Goal: Task Accomplishment & Management: Manage account settings

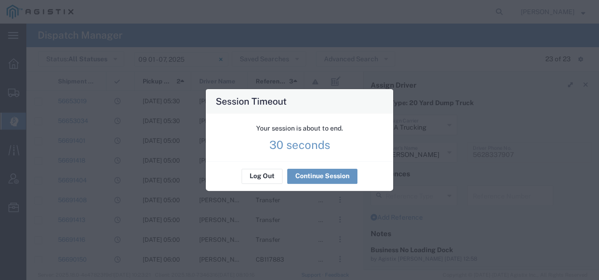
scroll to position [94, 0]
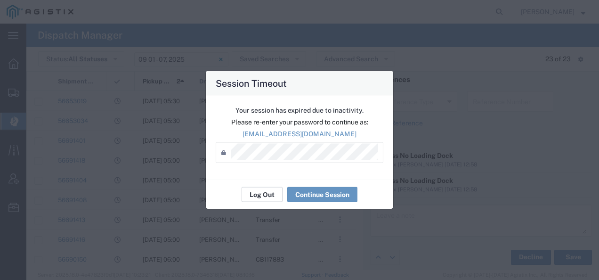
click at [260, 193] on button "Log Out" at bounding box center [262, 194] width 41 height 15
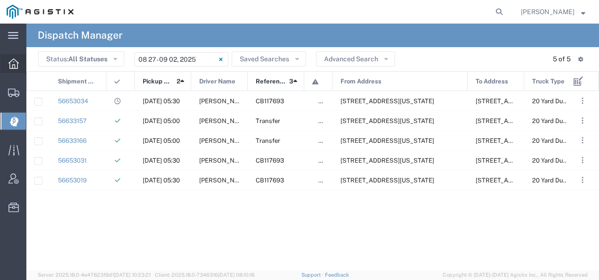
click at [17, 63] on icon at bounding box center [13, 63] width 10 height 10
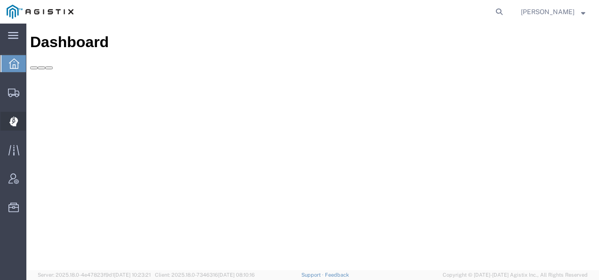
click at [13, 119] on icon at bounding box center [13, 117] width 0 height 3
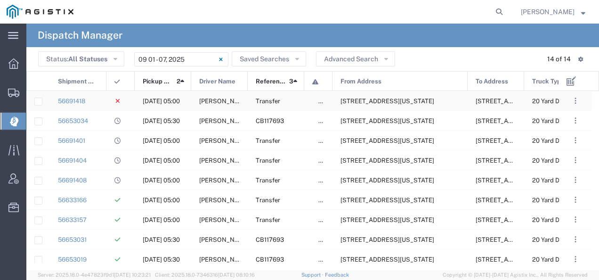
click at [404, 103] on span "[STREET_ADDRESS][US_STATE]" at bounding box center [387, 100] width 94 height 7
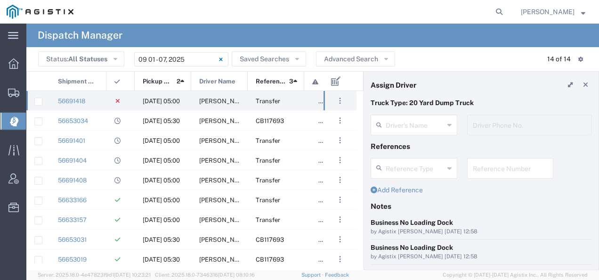
type input "[PERSON_NAME]"
type input "5628337907"
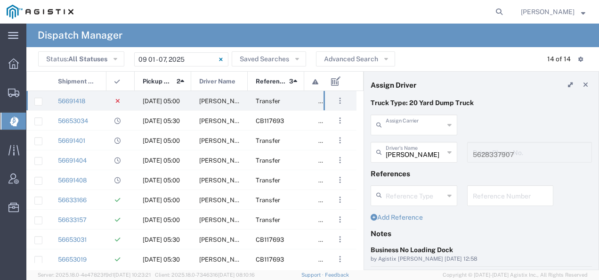
click at [395, 120] on input "text" at bounding box center [415, 124] width 58 height 16
click at [393, 143] on span "[PERSON_NAME] Trucking Corp" at bounding box center [411, 152] width 81 height 29
type input "[PERSON_NAME] Trucking Corp"
click at [393, 143] on input "text" at bounding box center [415, 151] width 58 height 16
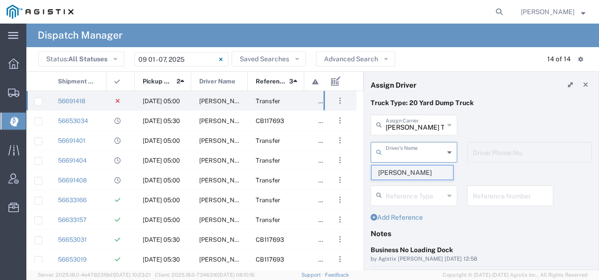
click at [387, 170] on span "[PERSON_NAME]" at bounding box center [411, 172] width 81 height 15
type input "[PERSON_NAME]"
type input "4086871836"
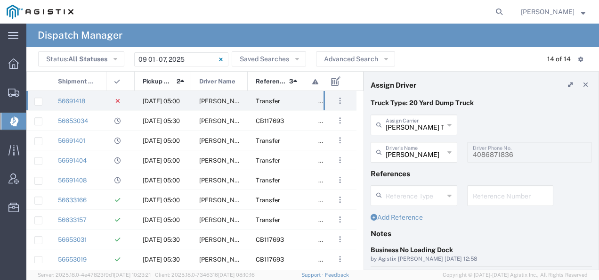
scroll to position [135, 0]
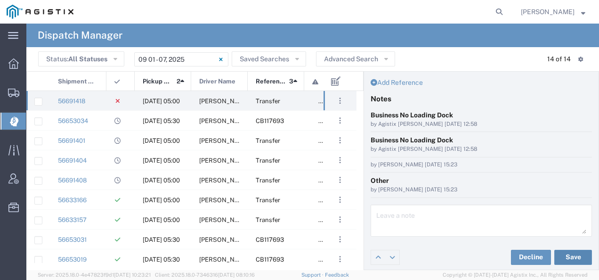
click at [562, 250] on button "Save" at bounding box center [573, 257] width 38 height 15
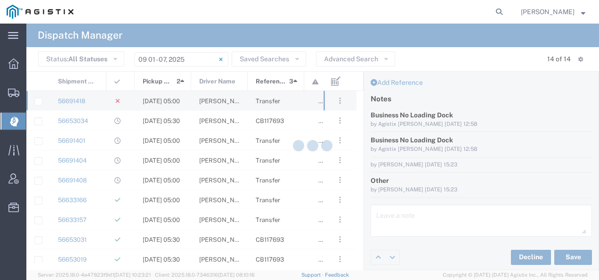
type input "[PERSON_NAME]"
type input "[PERSON_NAME] Trucking Corp"
